Goal: Navigation & Orientation: Find specific page/section

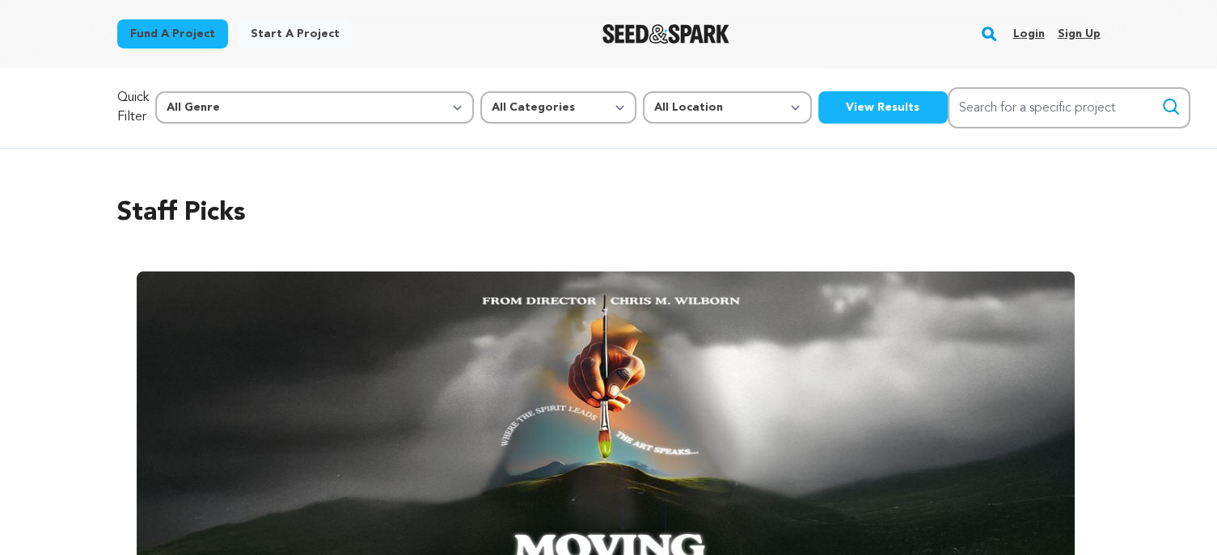
click at [1027, 36] on link "Login" at bounding box center [1028, 34] width 32 height 26
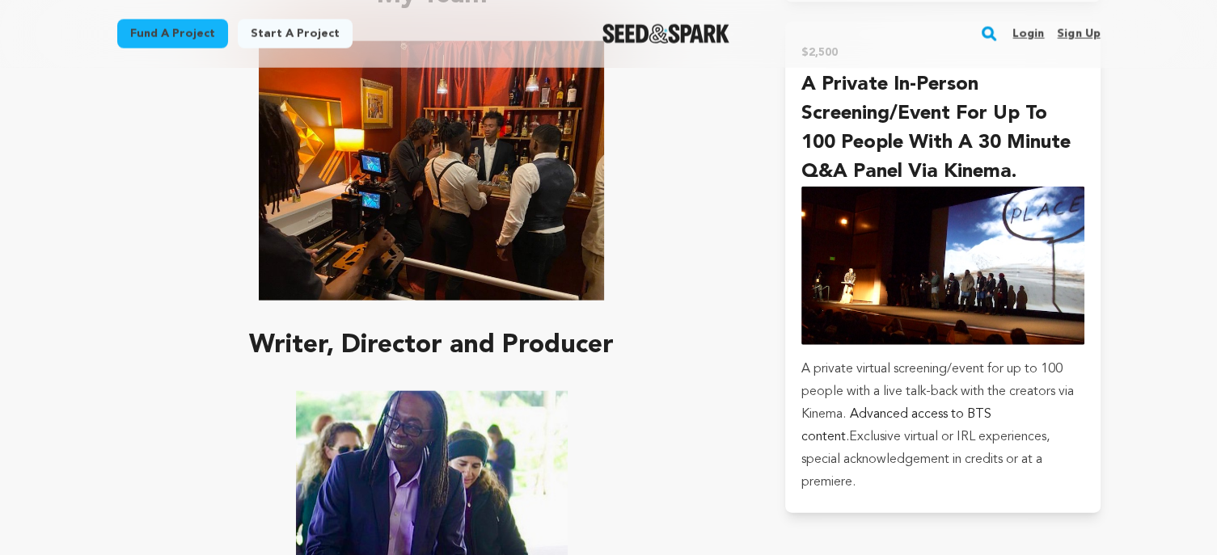
scroll to position [3697, 0]
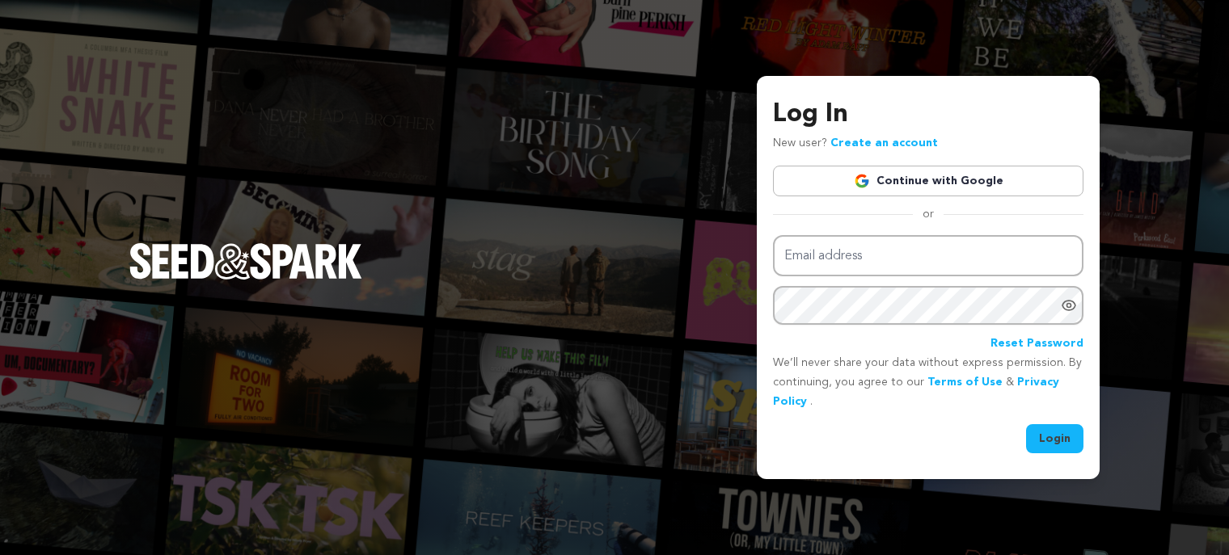
click at [956, 179] on link "Continue with Google" at bounding box center [928, 181] width 310 height 31
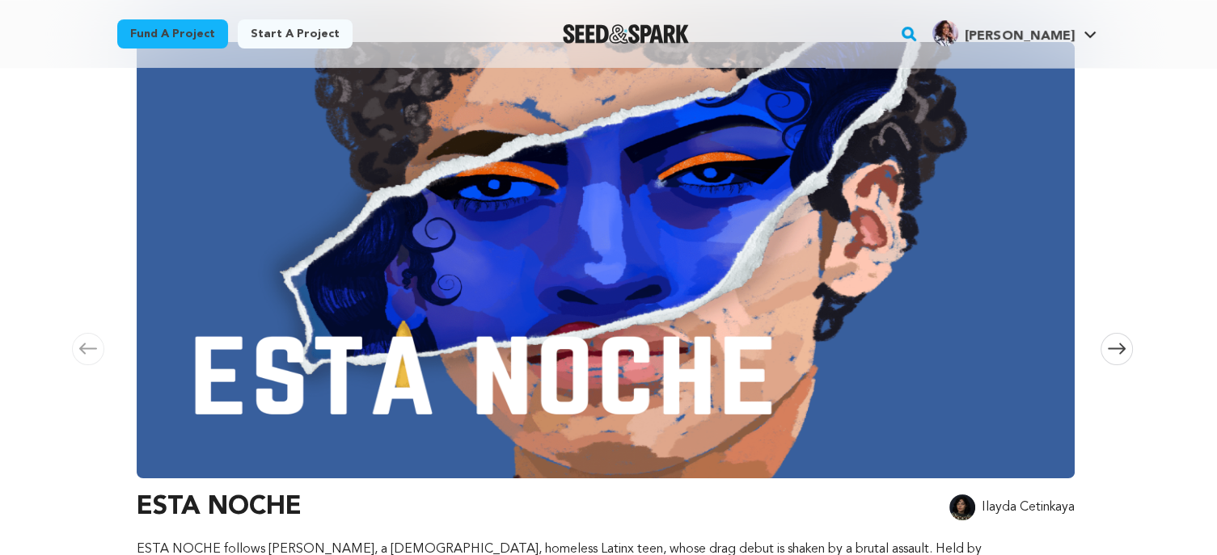
scroll to position [226, 0]
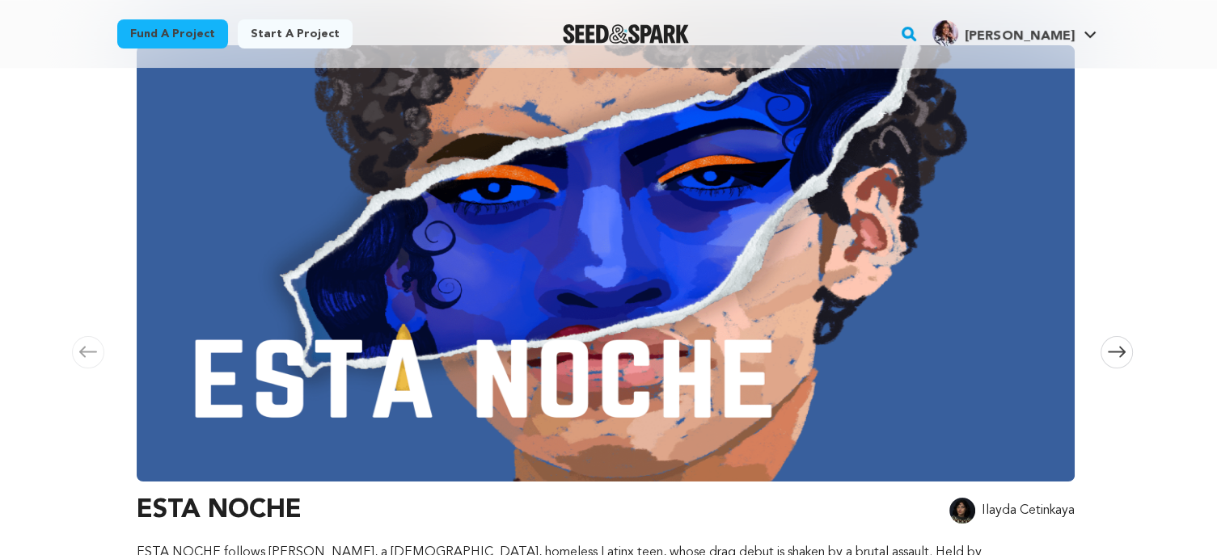
click at [1129, 340] on span at bounding box center [1116, 352] width 32 height 32
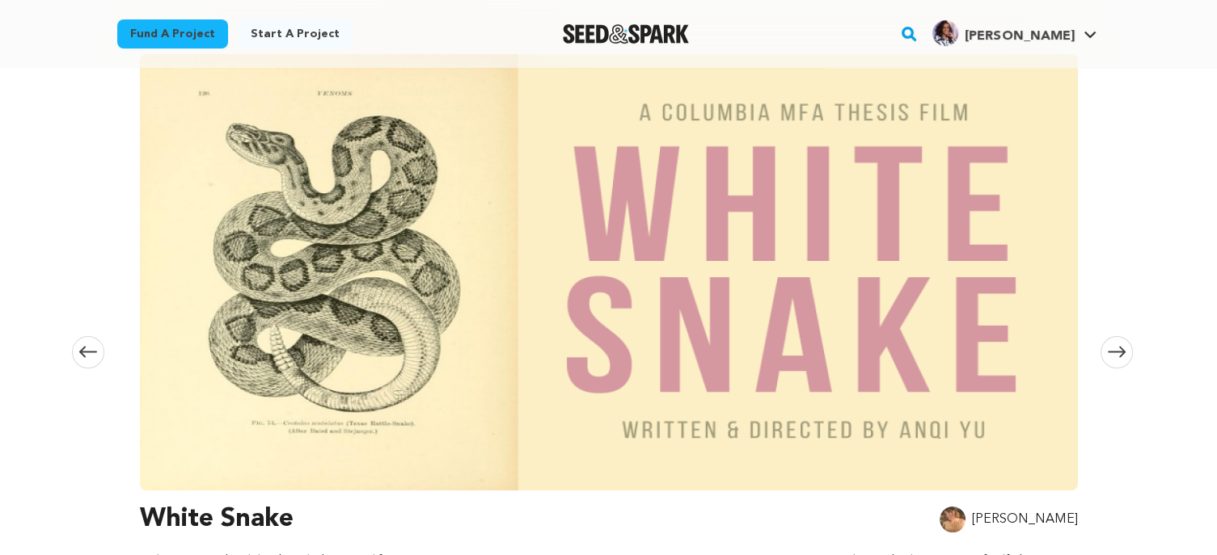
scroll to position [0, 954]
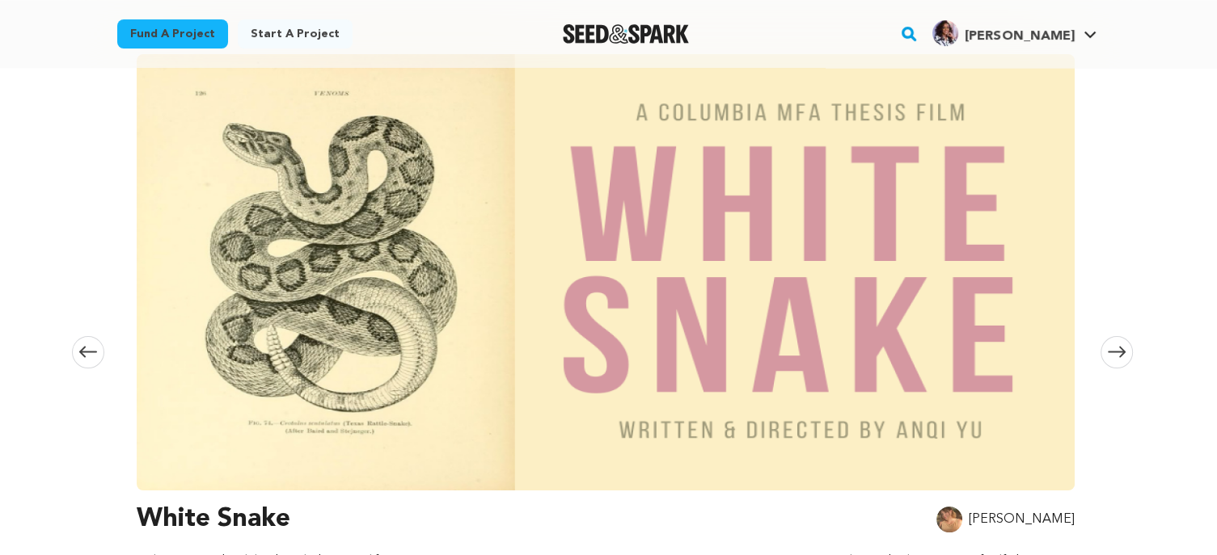
drag, startPoint x: 1129, startPoint y: 340, endPoint x: 1125, endPoint y: 419, distance: 79.3
click at [1125, 419] on div "Staff Picks Carousel Skip to previous slide page Carousel ESTA NOCHE Ilayda Cet…" at bounding box center [608, 300] width 1035 height 757
click at [1131, 321] on div "Staff Picks Carousel Skip to previous slide page Carousel ESTA NOCHE Ilayda Cet…" at bounding box center [608, 300] width 1217 height 757
click at [1119, 346] on icon at bounding box center [1117, 352] width 18 height 12
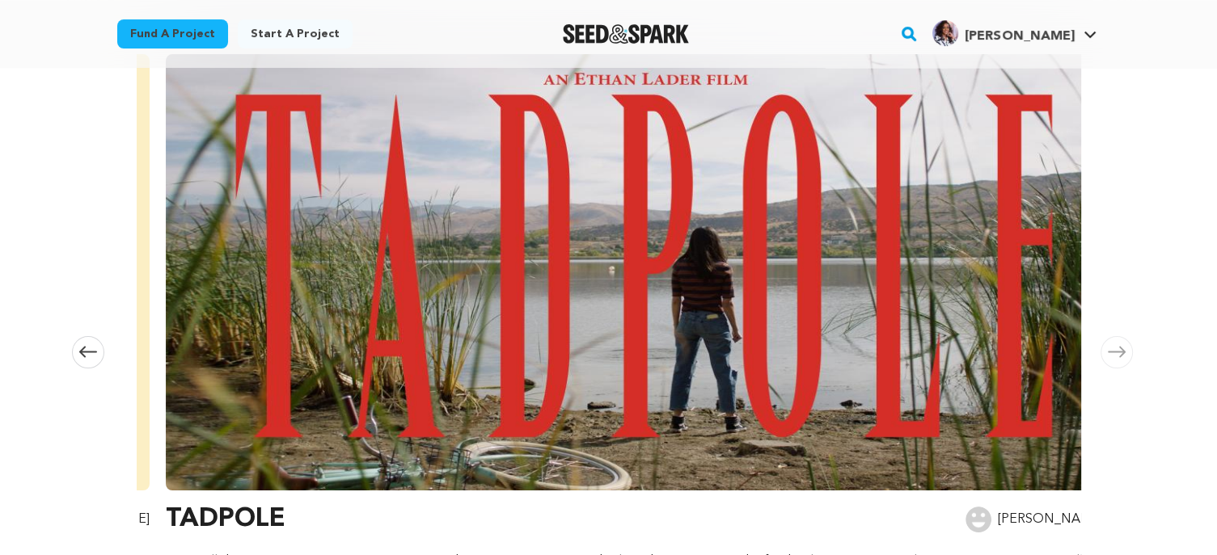
scroll to position [0, 1908]
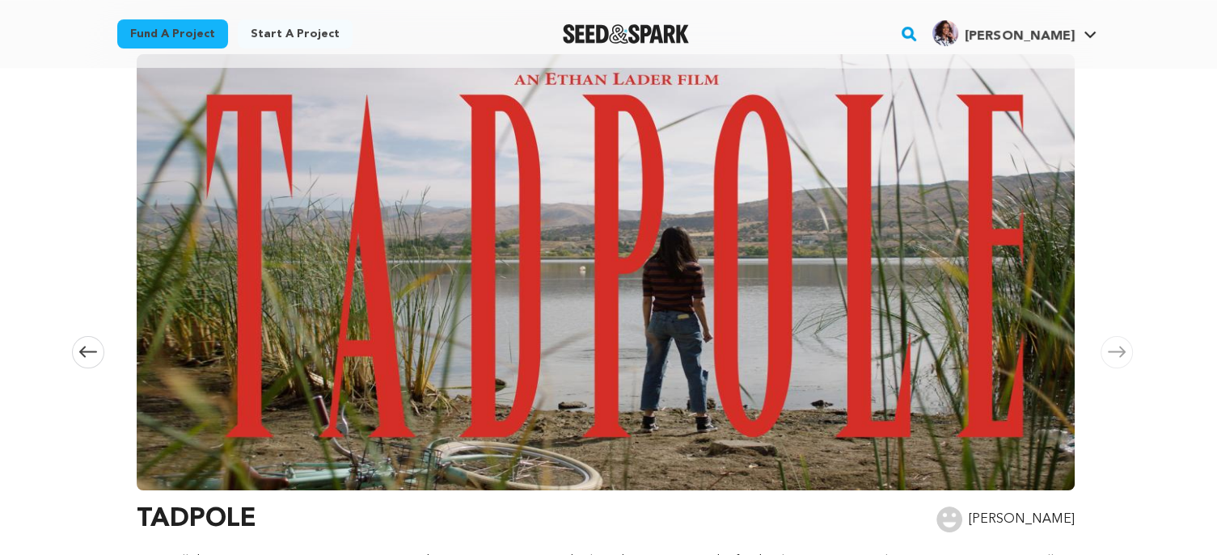
click at [1119, 346] on icon at bounding box center [1117, 352] width 18 height 12
click at [1119, 347] on icon at bounding box center [1117, 352] width 18 height 11
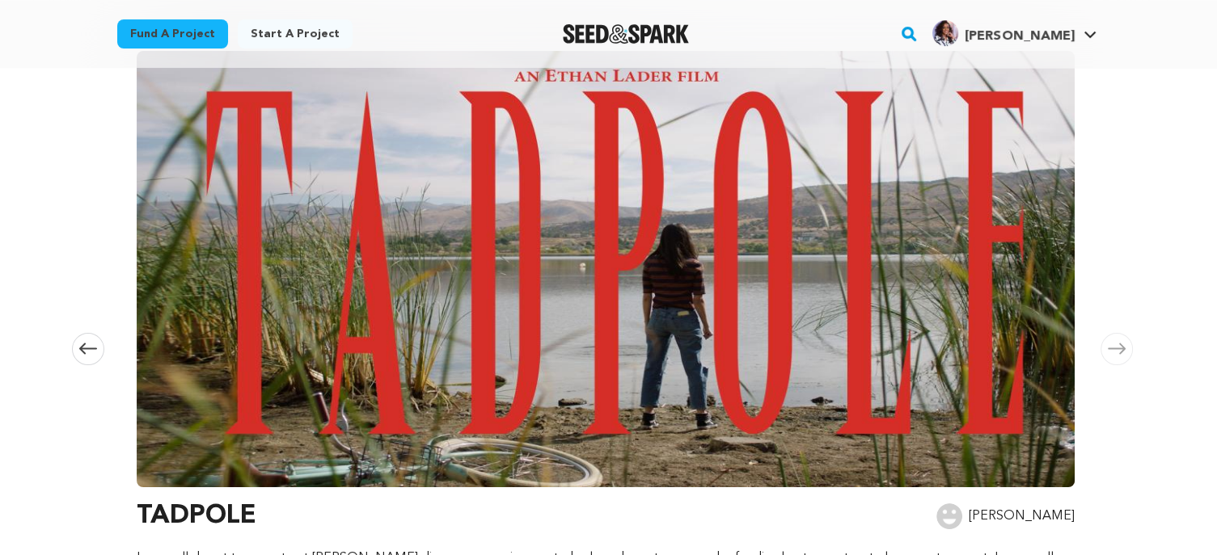
scroll to position [0, 0]
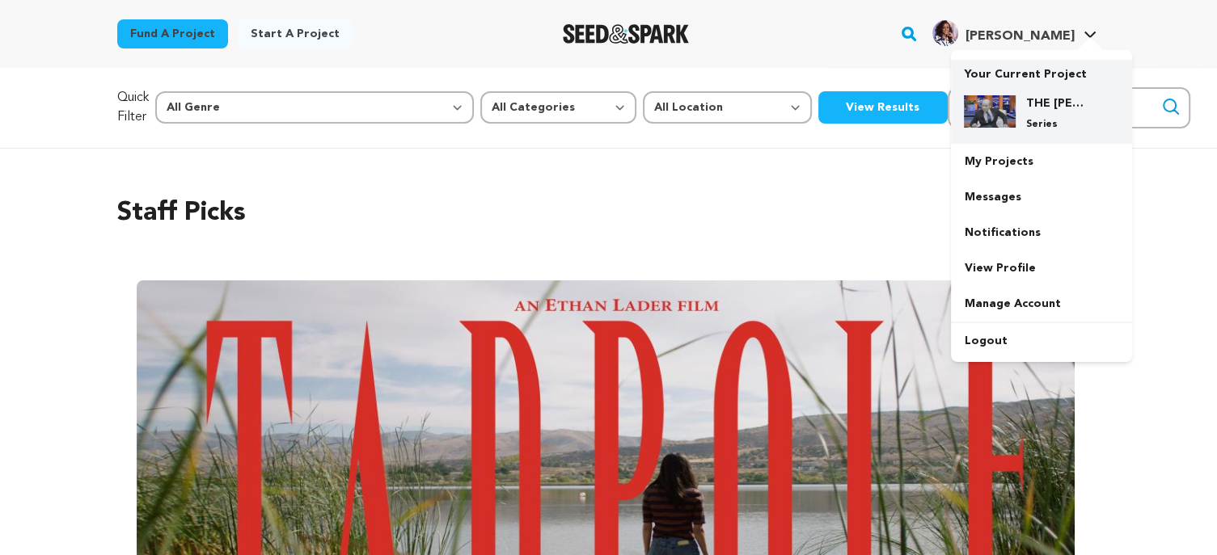
click at [1014, 101] on img at bounding box center [990, 111] width 52 height 32
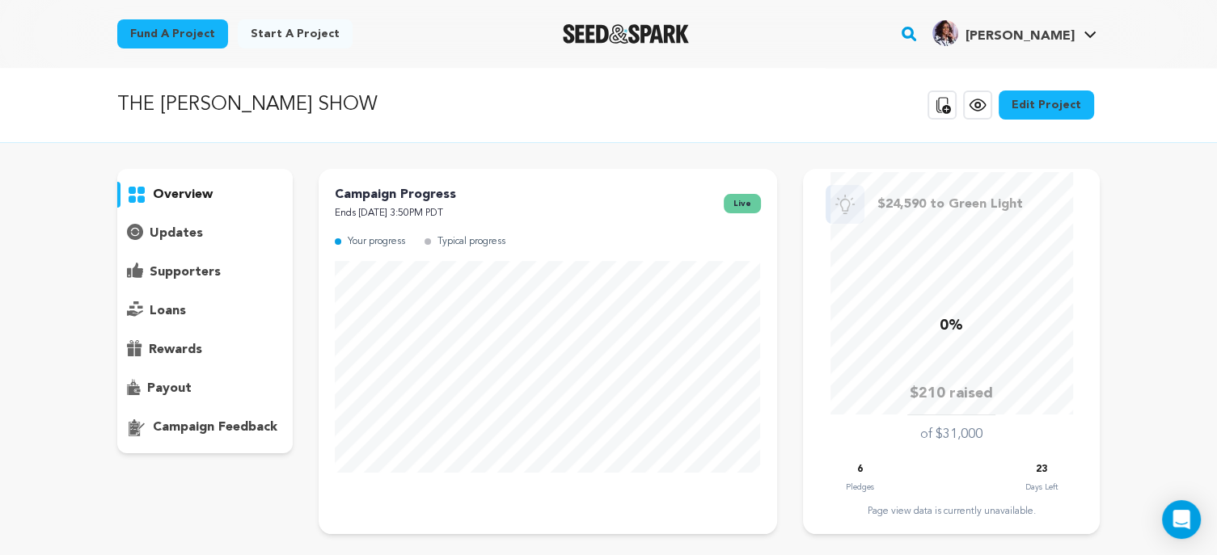
click at [189, 102] on p "THE [PERSON_NAME] SHOW" at bounding box center [247, 105] width 260 height 29
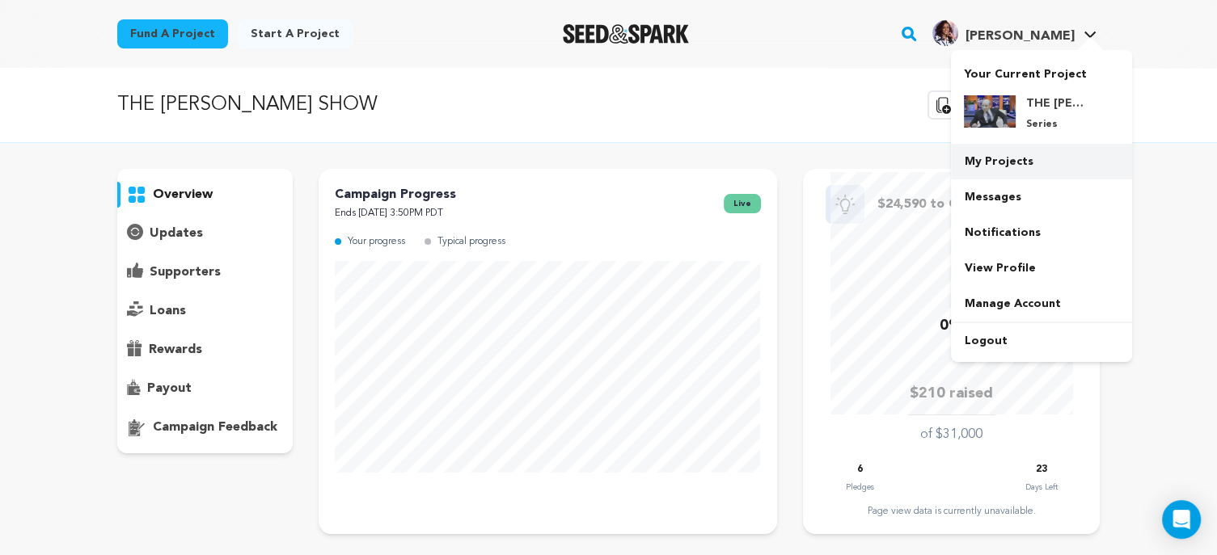
click at [1011, 164] on link "My Projects" at bounding box center [1041, 162] width 181 height 36
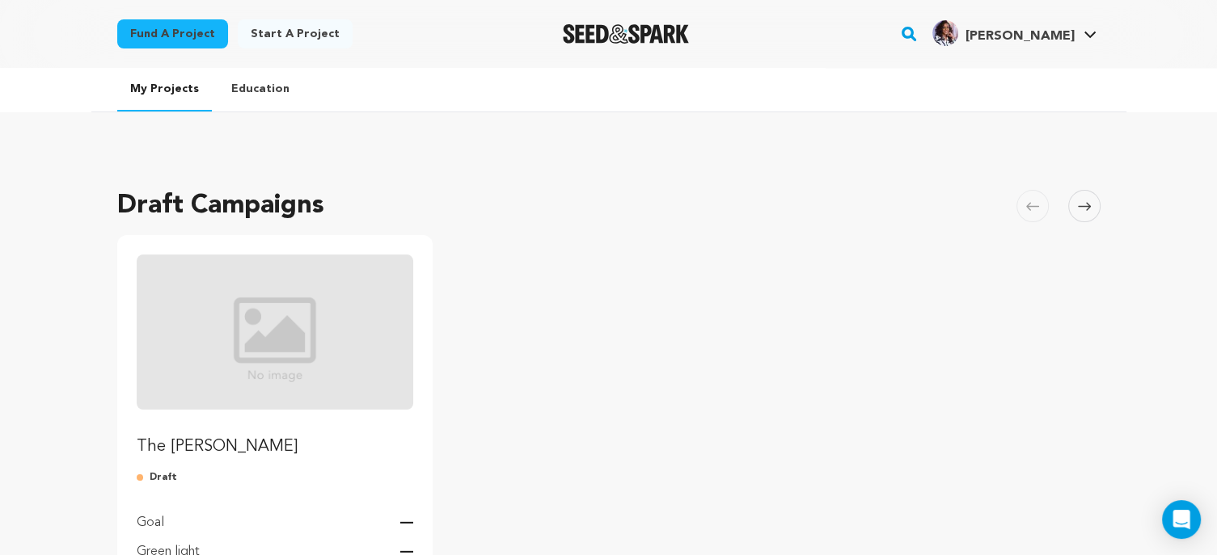
click at [602, 40] on img "Seed&Spark Homepage" at bounding box center [626, 33] width 127 height 19
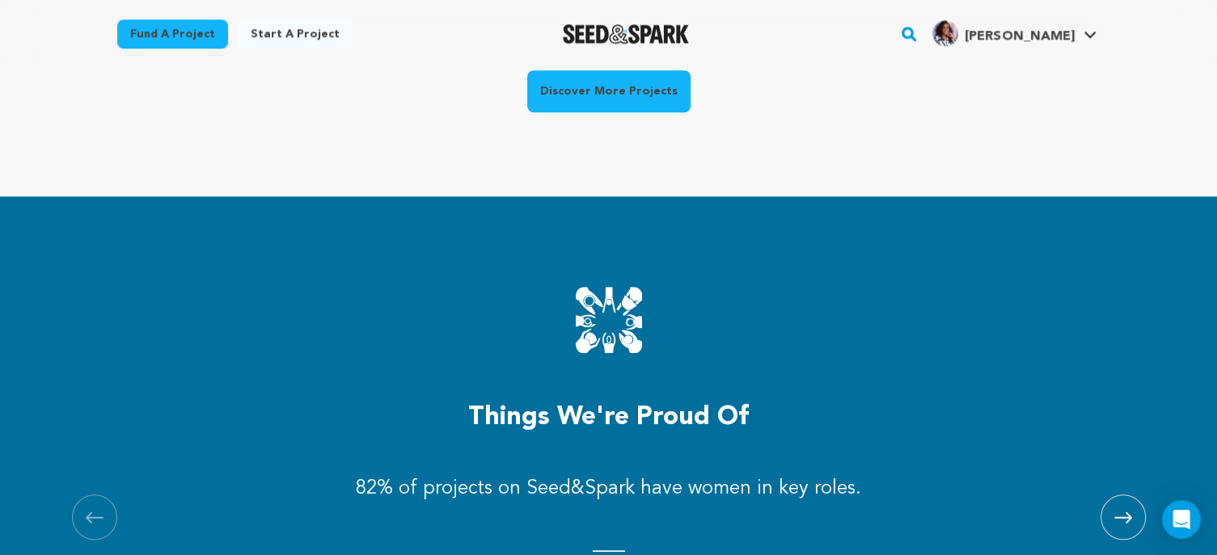
drag, startPoint x: 488, startPoint y: 210, endPoint x: 207, endPoint y: 320, distance: 302.1
click at [207, 320] on div at bounding box center [608, 320] width 983 height 66
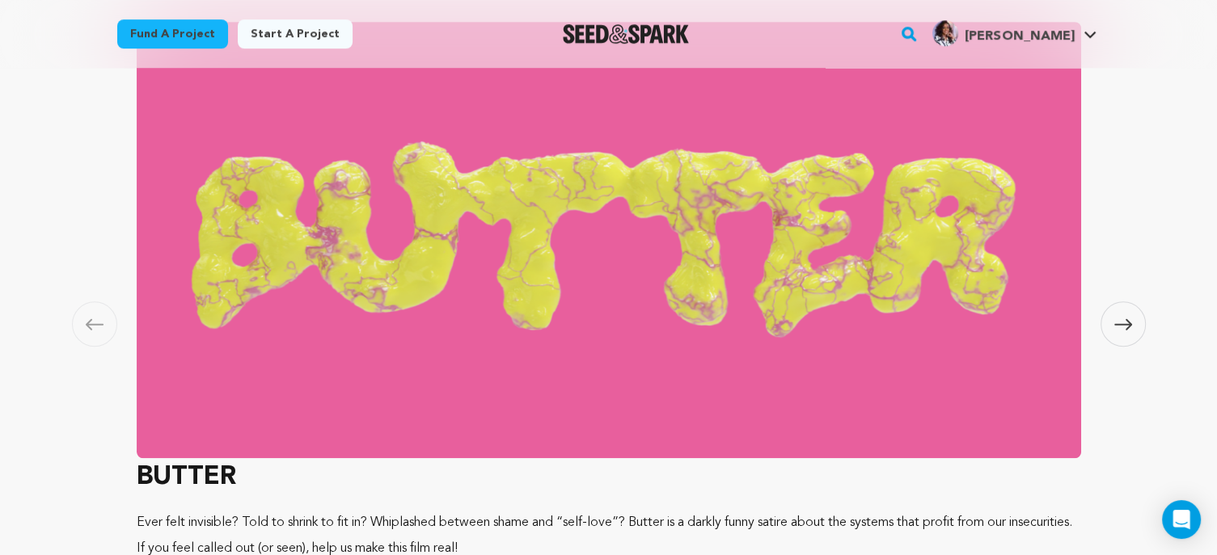
click at [207, 320] on img at bounding box center [609, 240] width 944 height 437
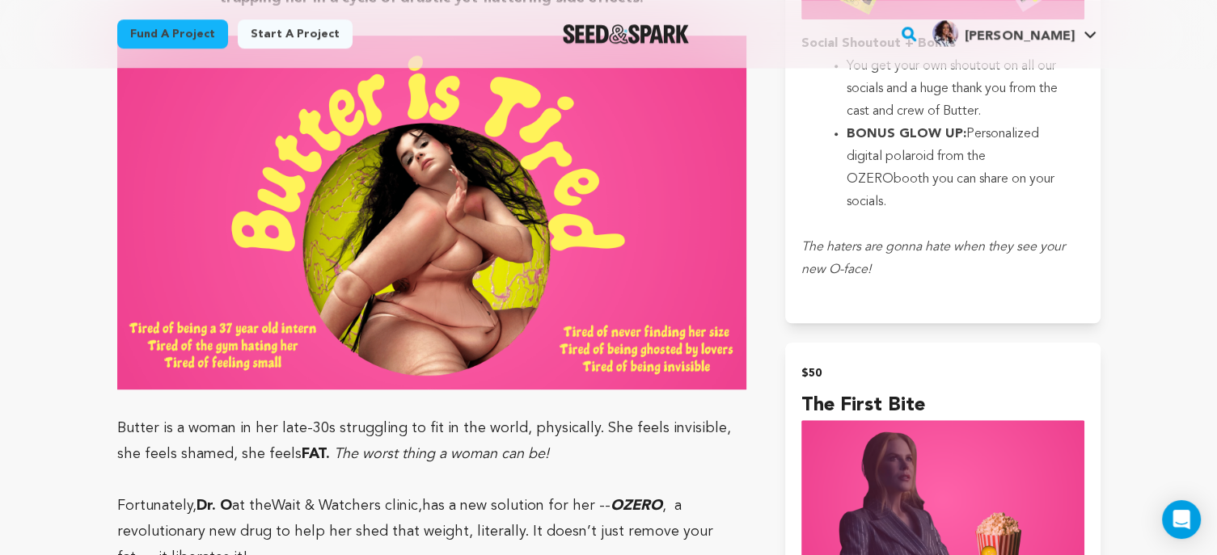
scroll to position [1289, 0]
